Goal: Find contact information: Find contact information

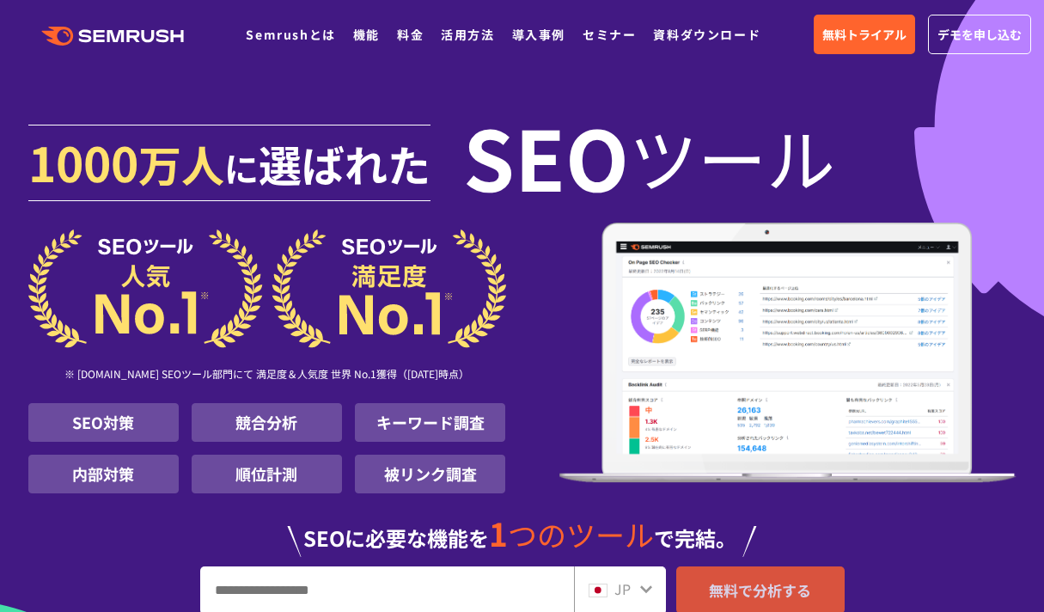
click at [738, 583] on span "無料で分析する" at bounding box center [760, 589] width 102 height 21
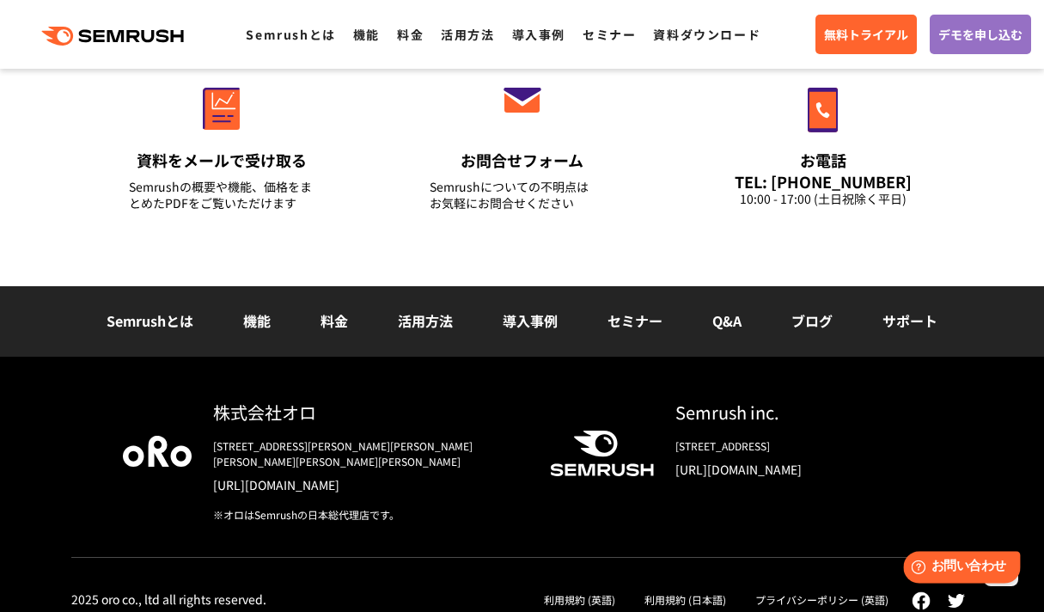
click at [718, 561] on span "お問い合わせ" at bounding box center [969, 567] width 75 height 16
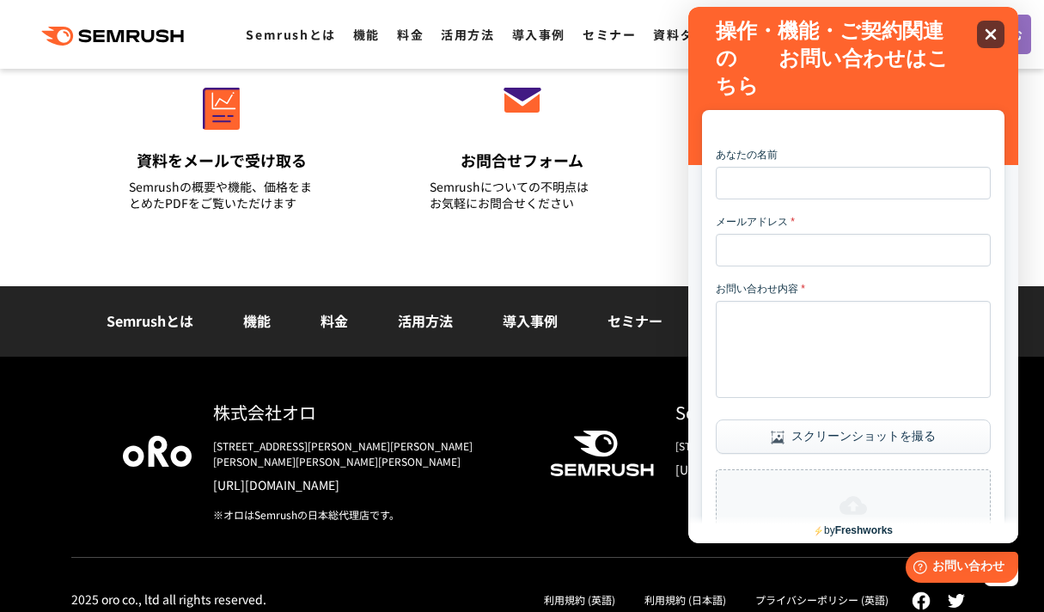
click at [718, 31] on icon at bounding box center [991, 34] width 11 height 11
